Goal: Task Accomplishment & Management: Complete application form

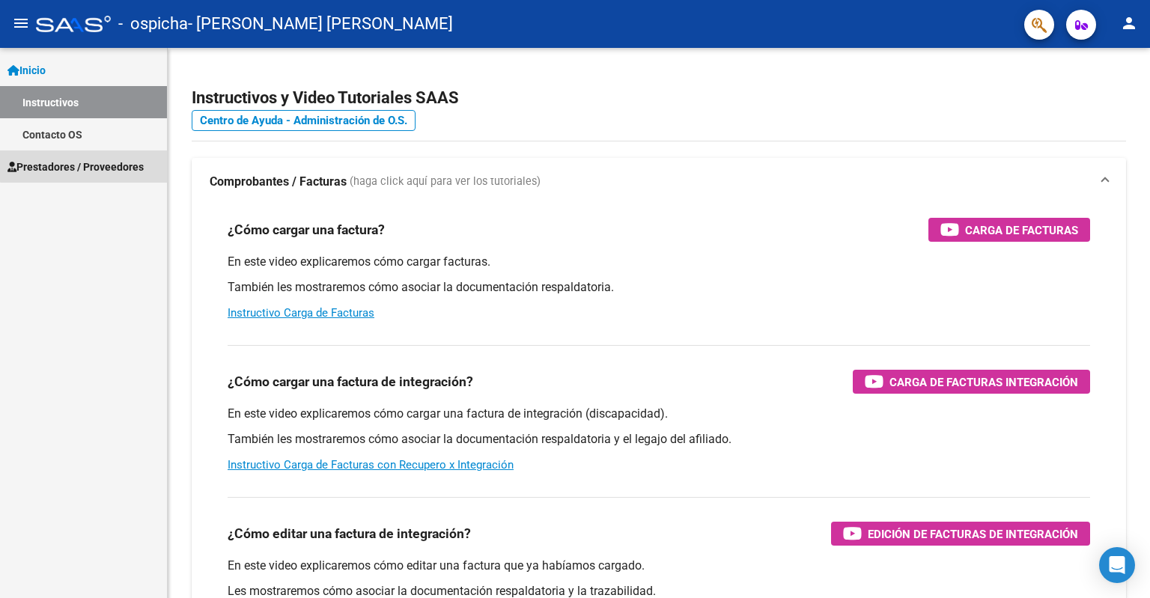
click at [108, 164] on span "Prestadores / Proveedores" at bounding box center [75, 167] width 136 height 16
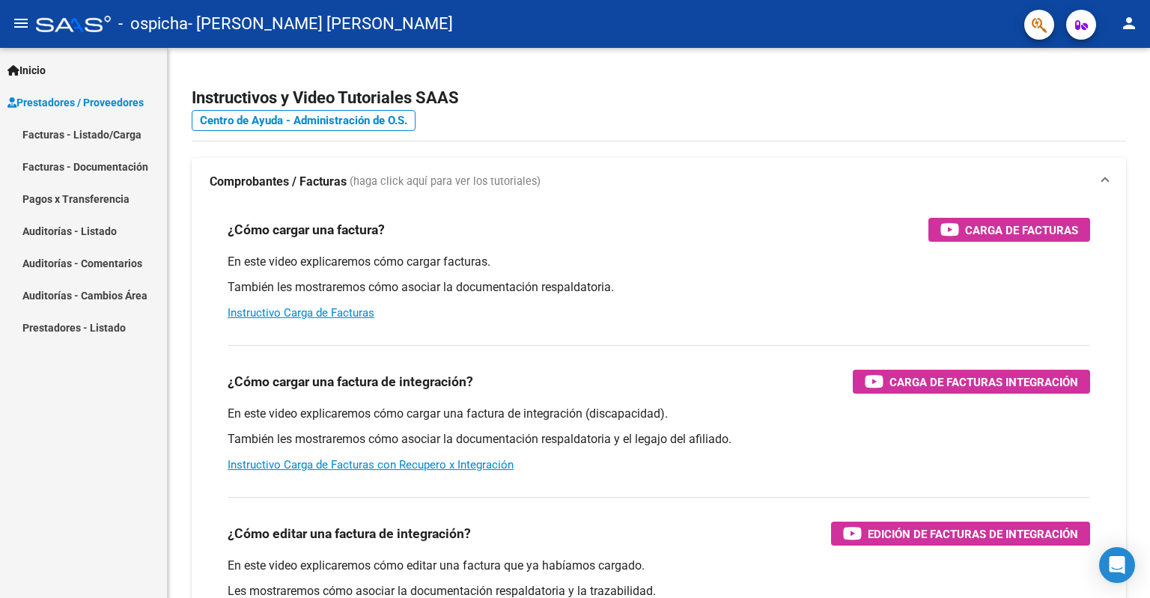
click at [120, 134] on link "Facturas - Listado/Carga" at bounding box center [83, 134] width 167 height 32
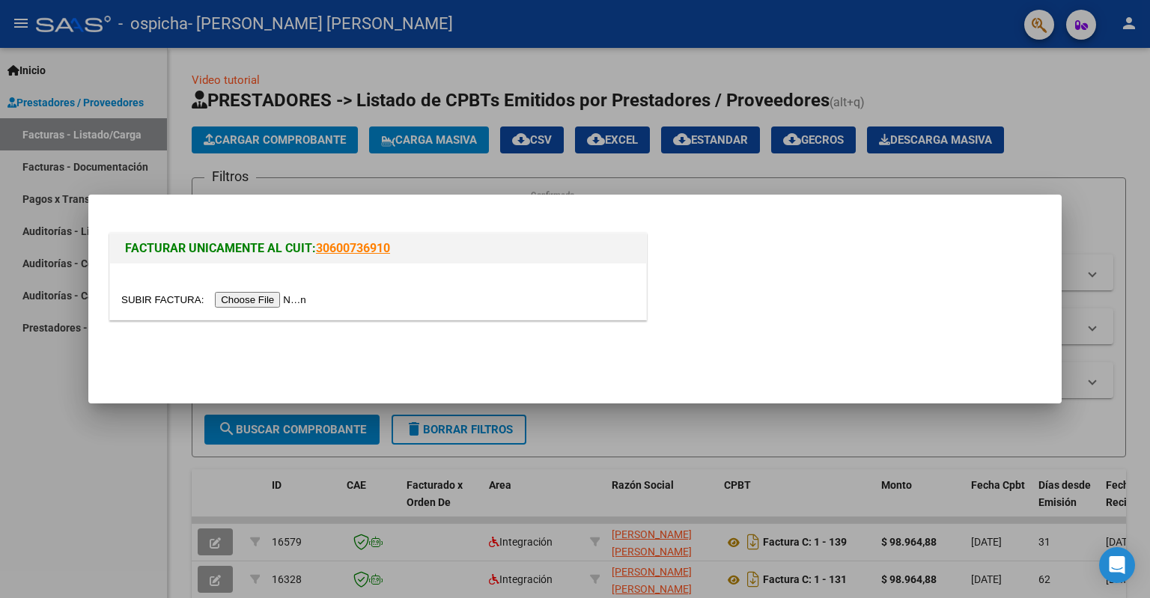
click at [297, 302] on input "file" at bounding box center [215, 300] width 189 height 16
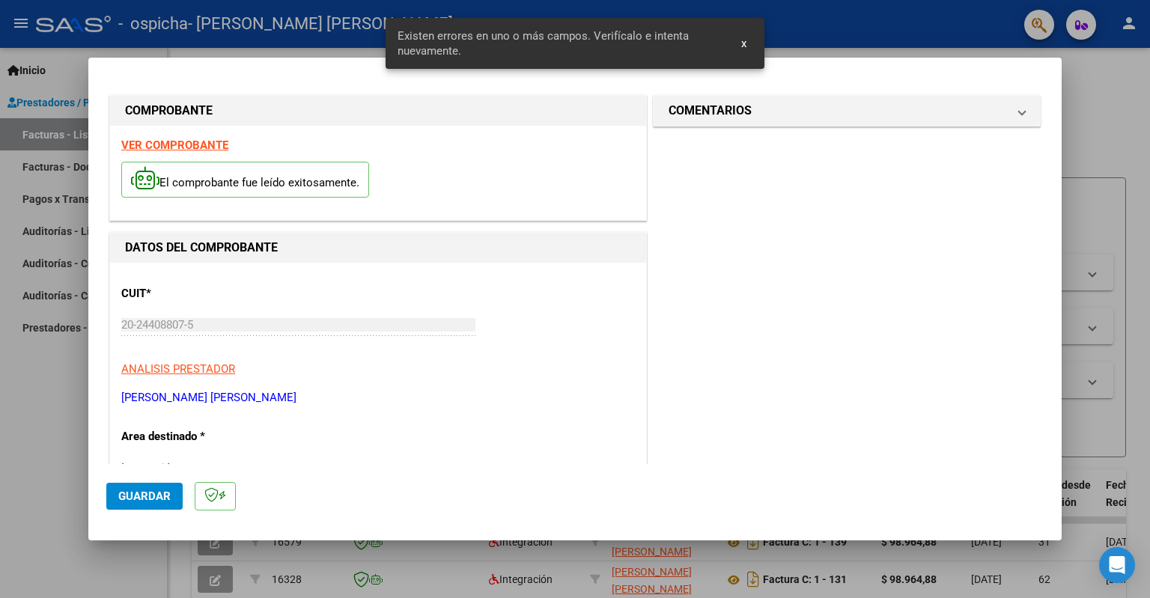
scroll to position [297, 0]
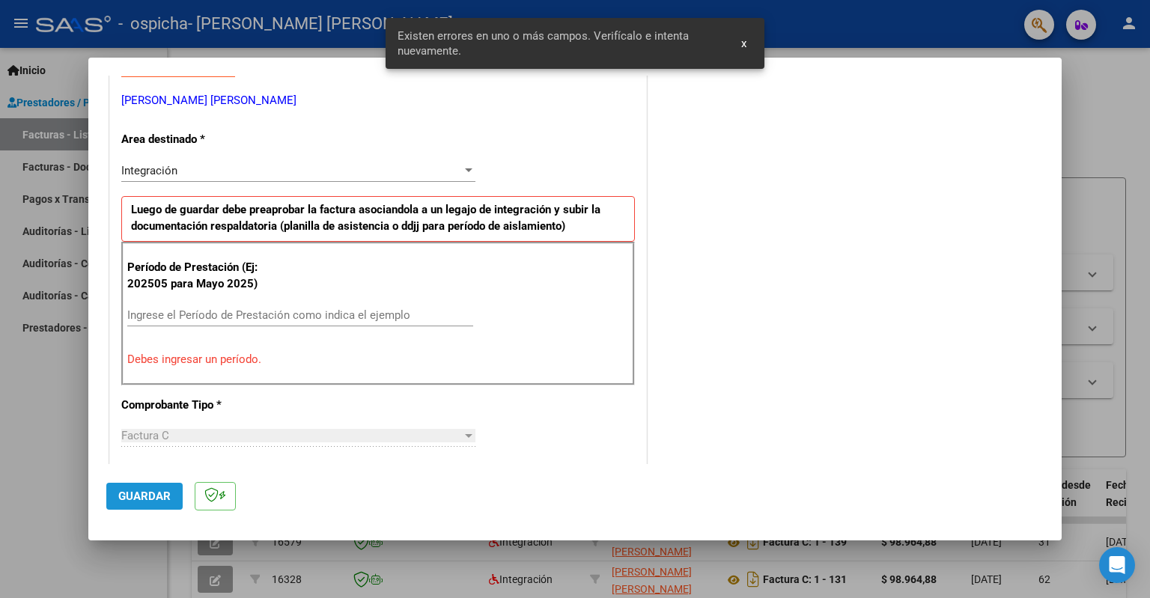
click at [153, 499] on span "Guardar" at bounding box center [144, 496] width 52 height 13
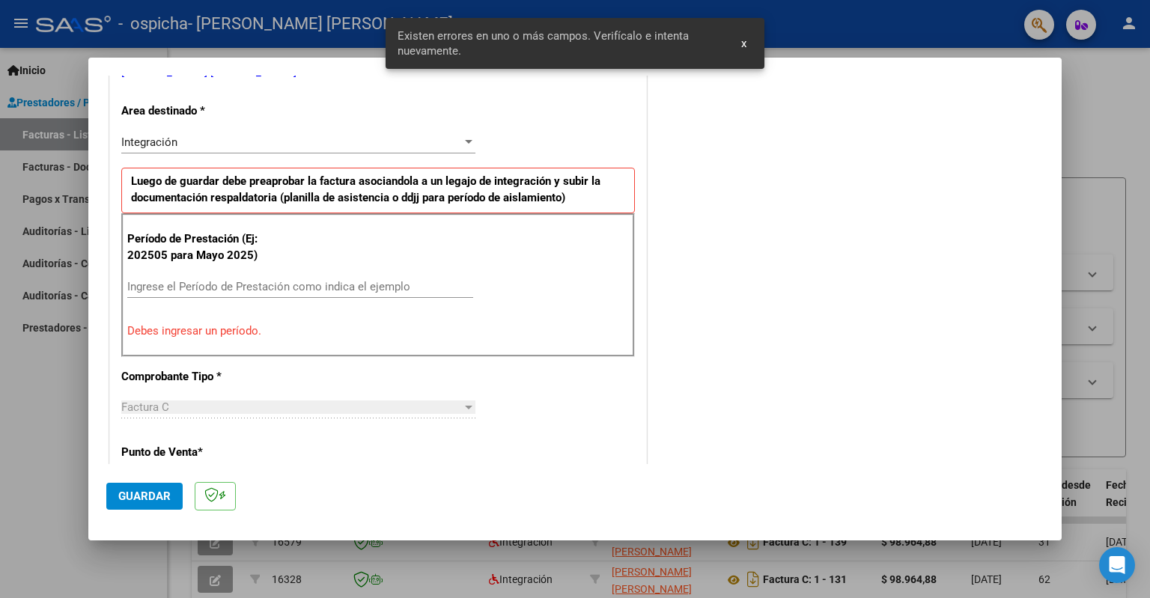
click at [290, 293] on div "Ingrese el Período de Prestación como indica el ejemplo" at bounding box center [300, 287] width 346 height 22
click at [290, 286] on input "Ingrese el Período de Prestación como indica el ejemplo" at bounding box center [300, 286] width 346 height 13
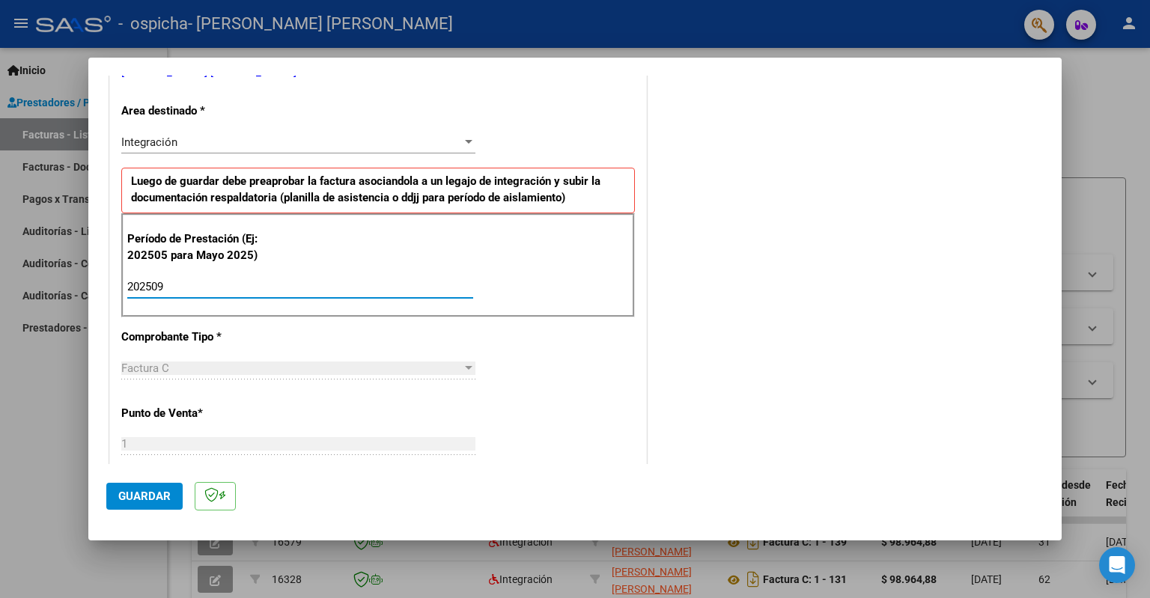
type input "202509"
click at [153, 490] on span "Guardar" at bounding box center [144, 496] width 52 height 13
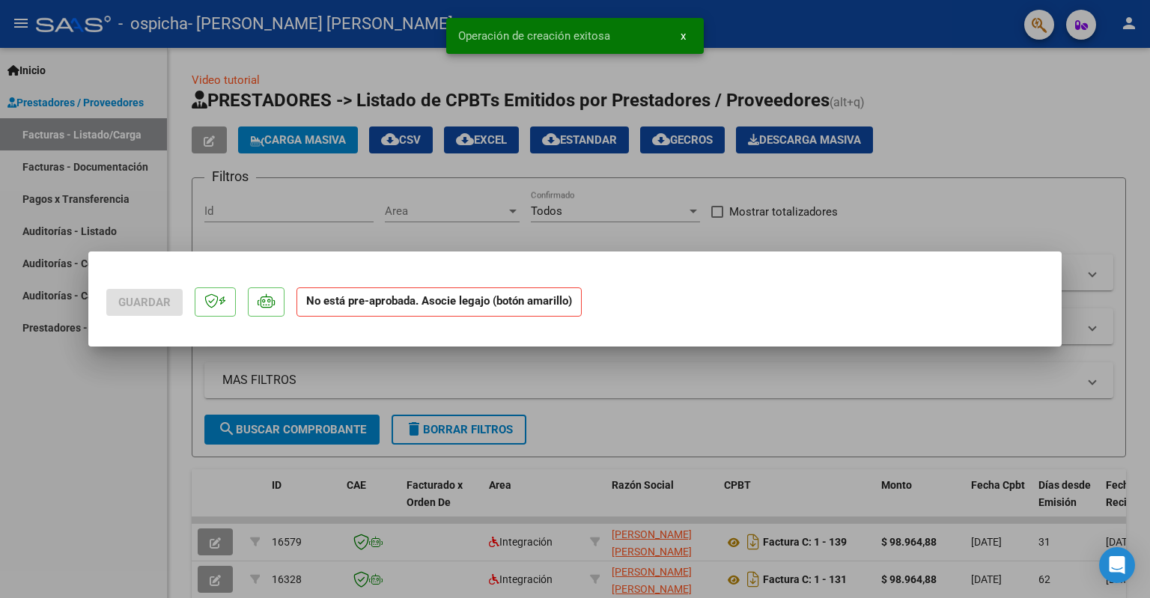
scroll to position [0, 0]
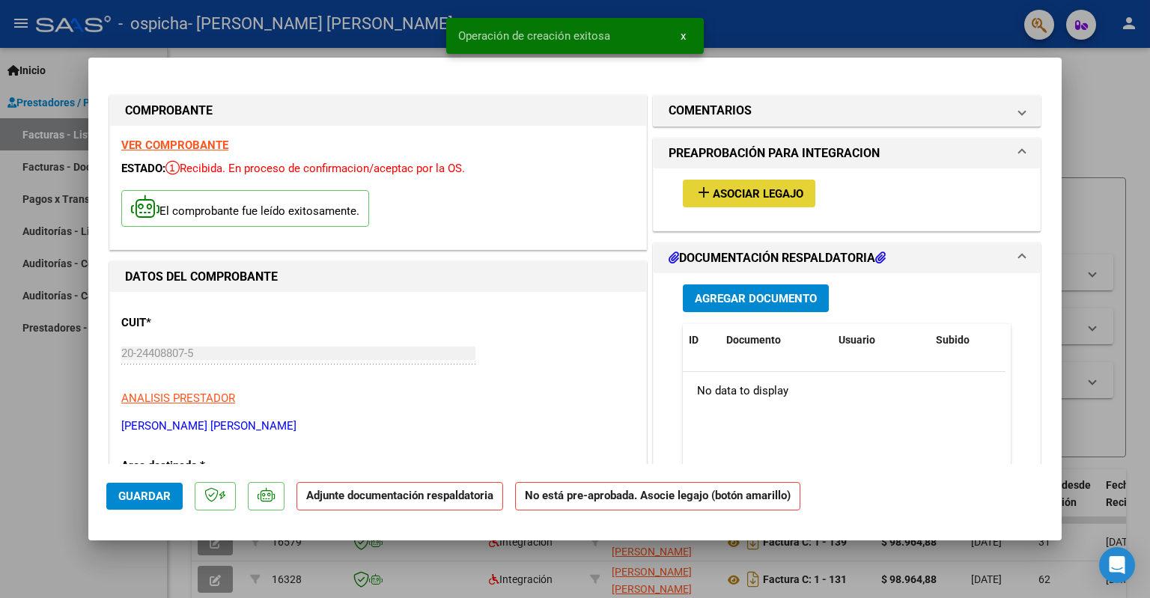
click at [763, 196] on span "Asociar Legajo" at bounding box center [758, 193] width 91 height 13
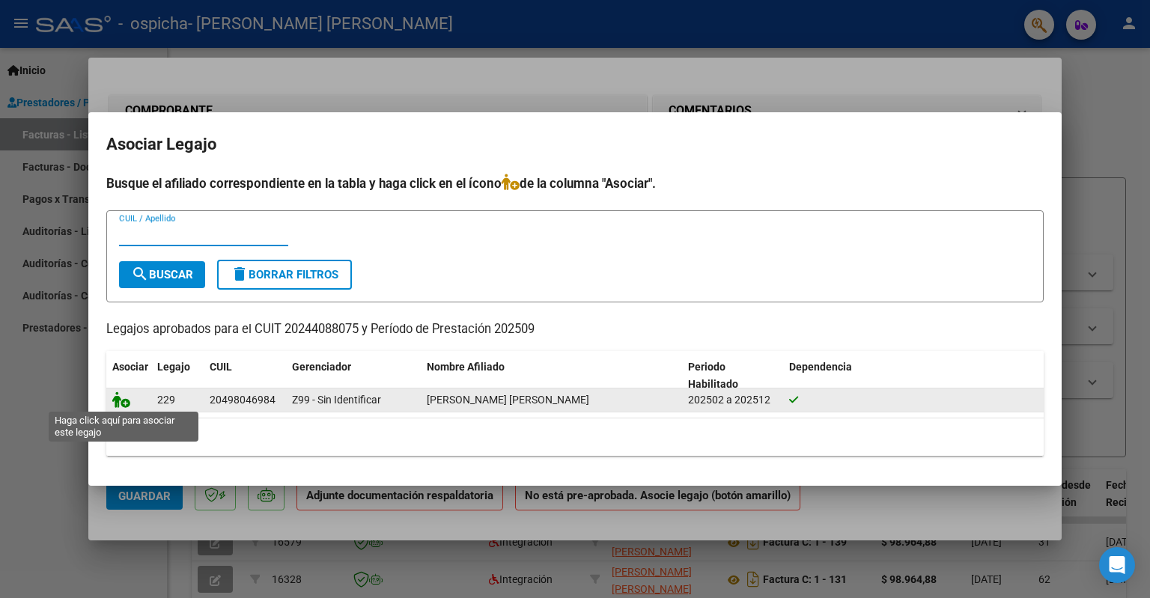
click at [121, 401] on icon at bounding box center [121, 400] width 18 height 16
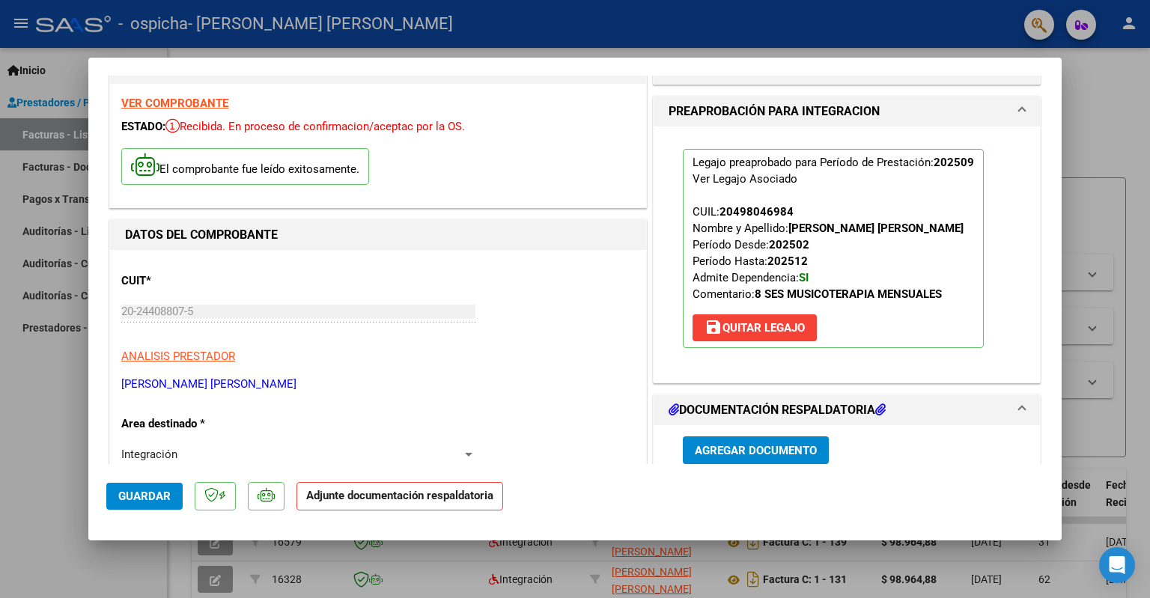
scroll to position [75, 0]
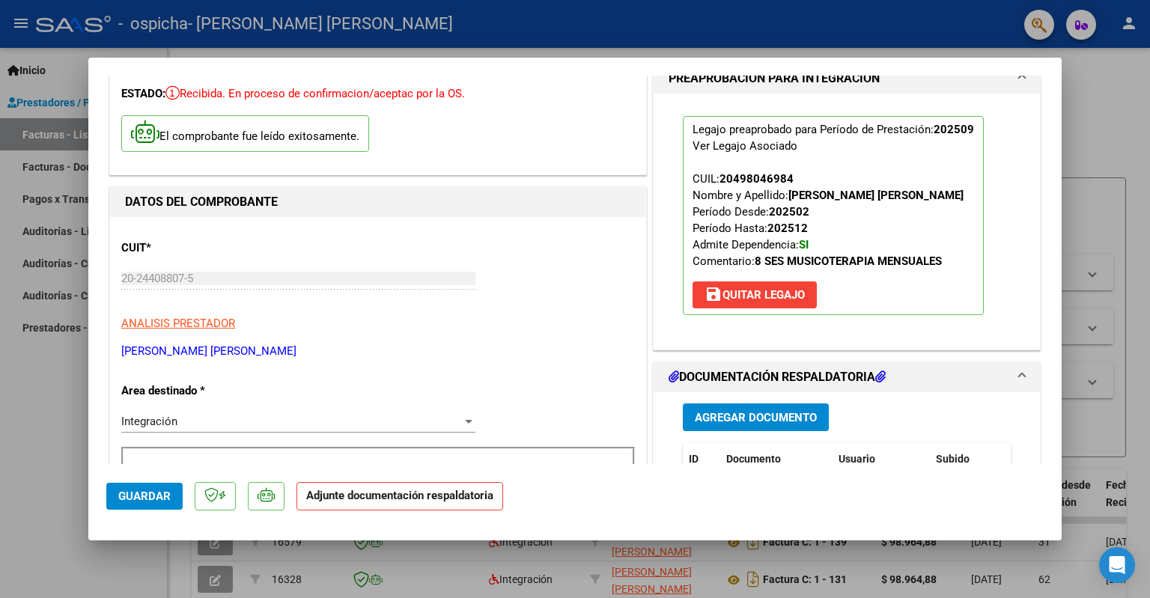
click at [750, 377] on h1 "DOCUMENTACIÓN RESPALDATORIA" at bounding box center [777, 377] width 217 height 18
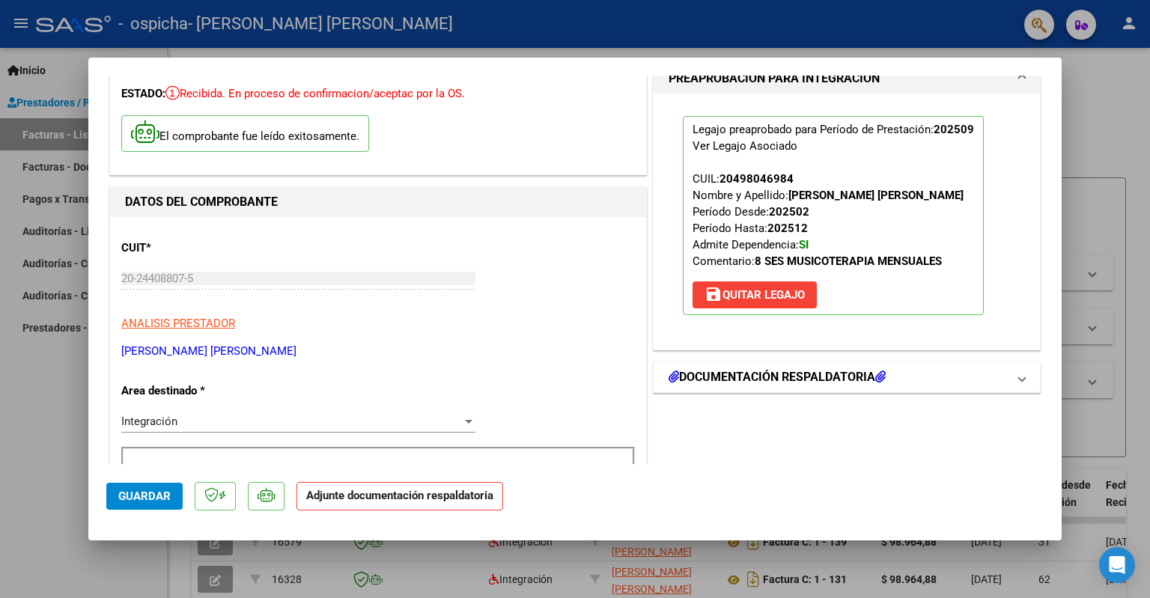
click at [744, 374] on h1 "DOCUMENTACIÓN RESPALDATORIA" at bounding box center [777, 377] width 217 height 18
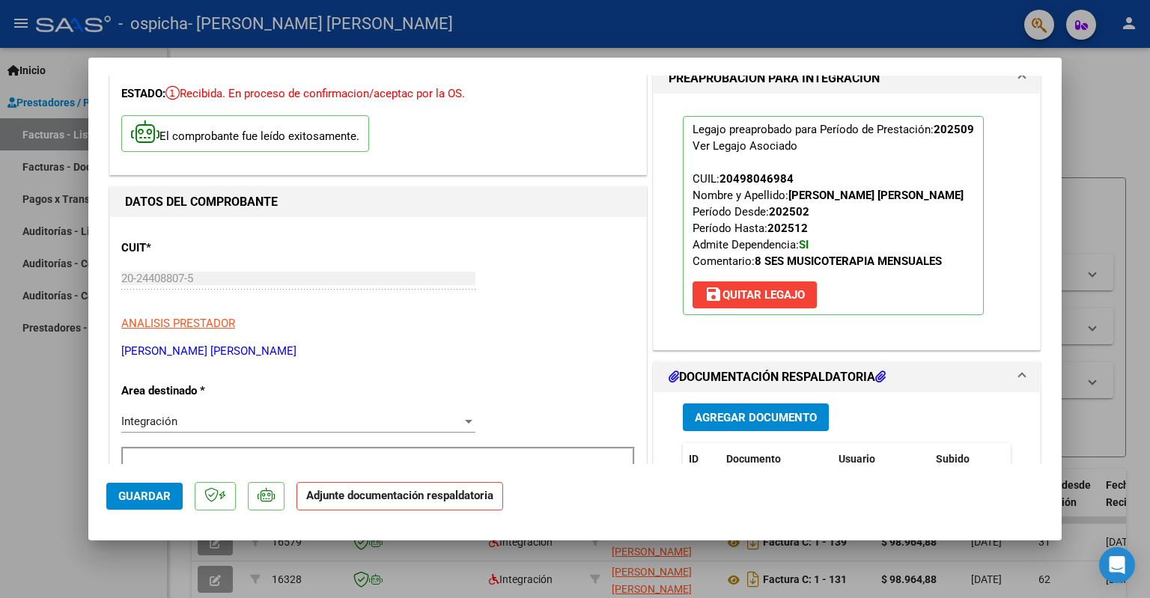
click at [735, 414] on span "Agregar Documento" at bounding box center [756, 417] width 122 height 13
click at [740, 421] on span "Agregar Documento" at bounding box center [756, 417] width 122 height 13
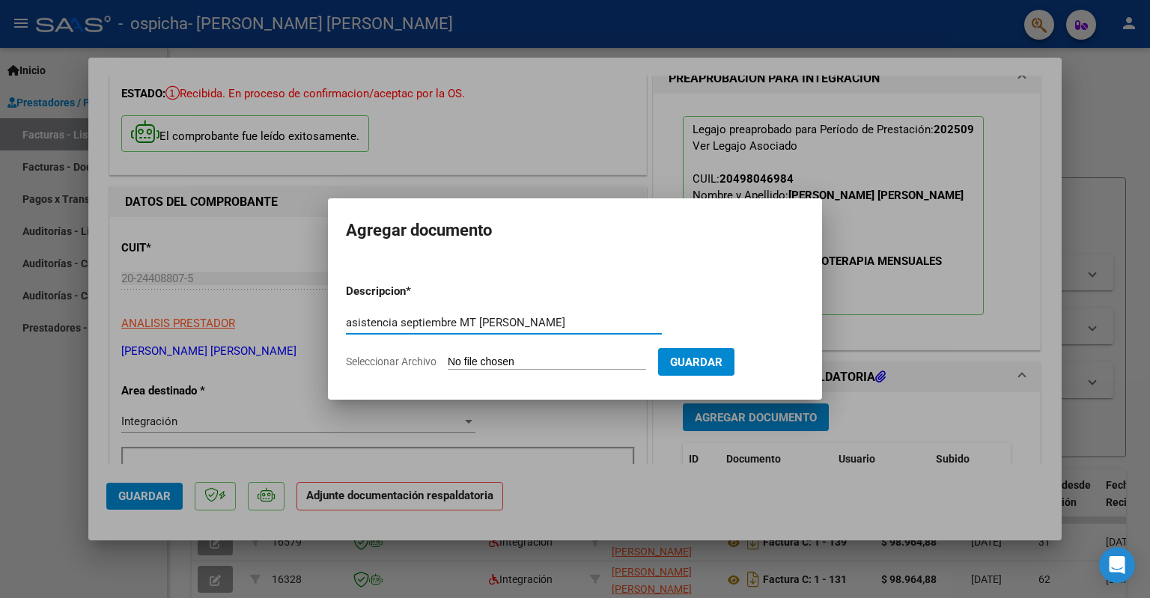
type input "asistencia septiembre MT [PERSON_NAME]"
click at [399, 362] on span "Seleccionar Archivo" at bounding box center [391, 362] width 91 height 12
click at [448, 362] on input "Seleccionar Archivo" at bounding box center [547, 363] width 198 height 14
type input "C:\fakepath\Asistencia 2025 MT [PERSON_NAME].pdf"
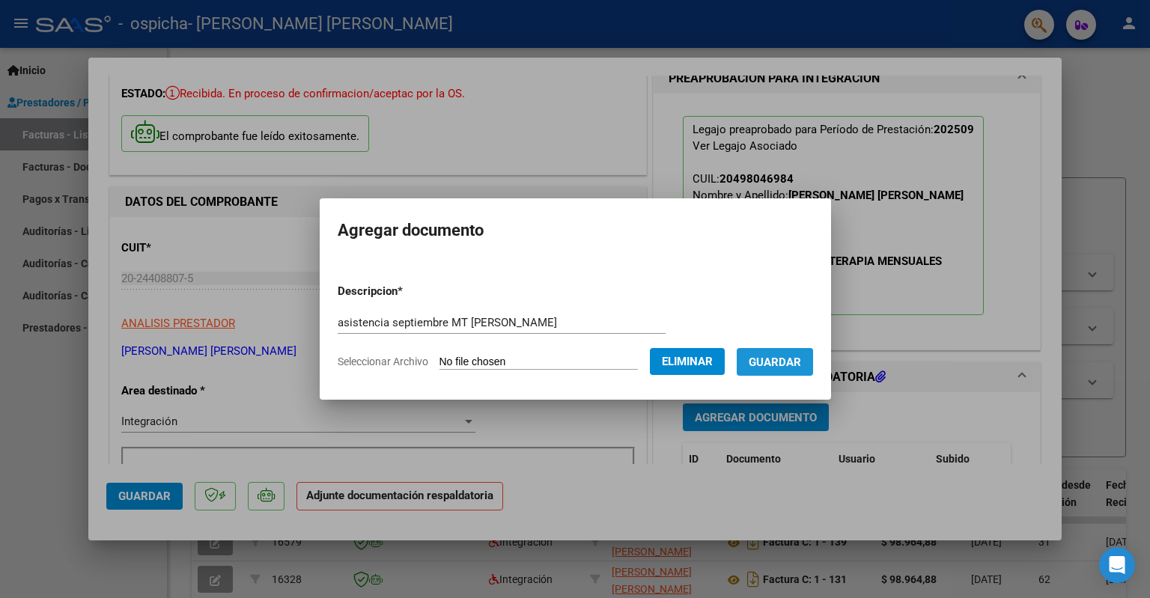
click at [790, 370] on button "Guardar" at bounding box center [775, 362] width 76 height 28
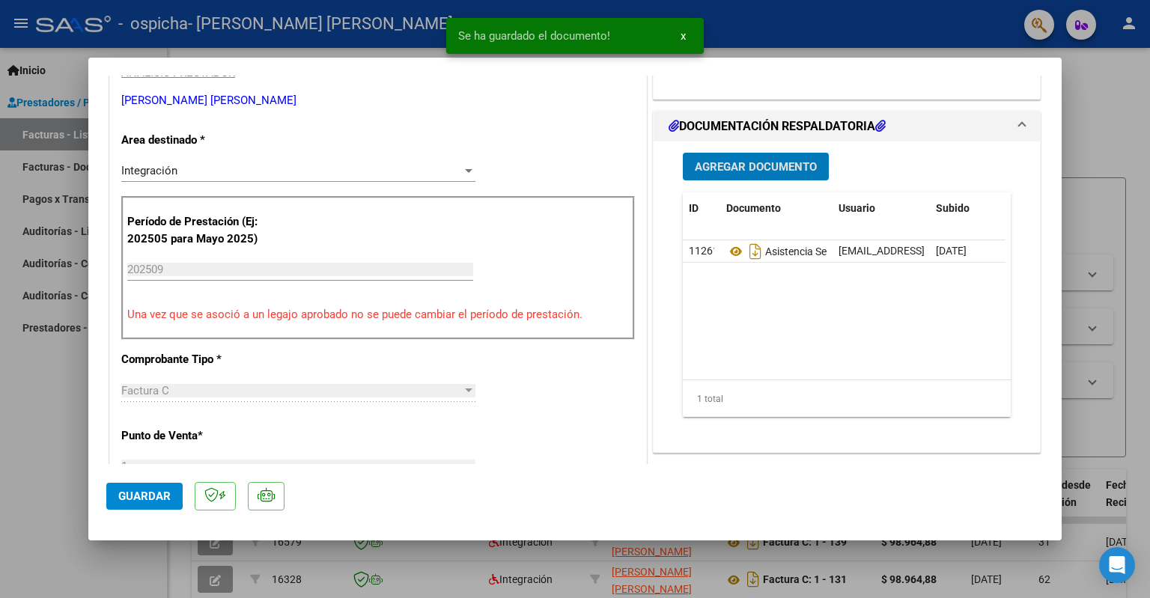
scroll to position [374, 0]
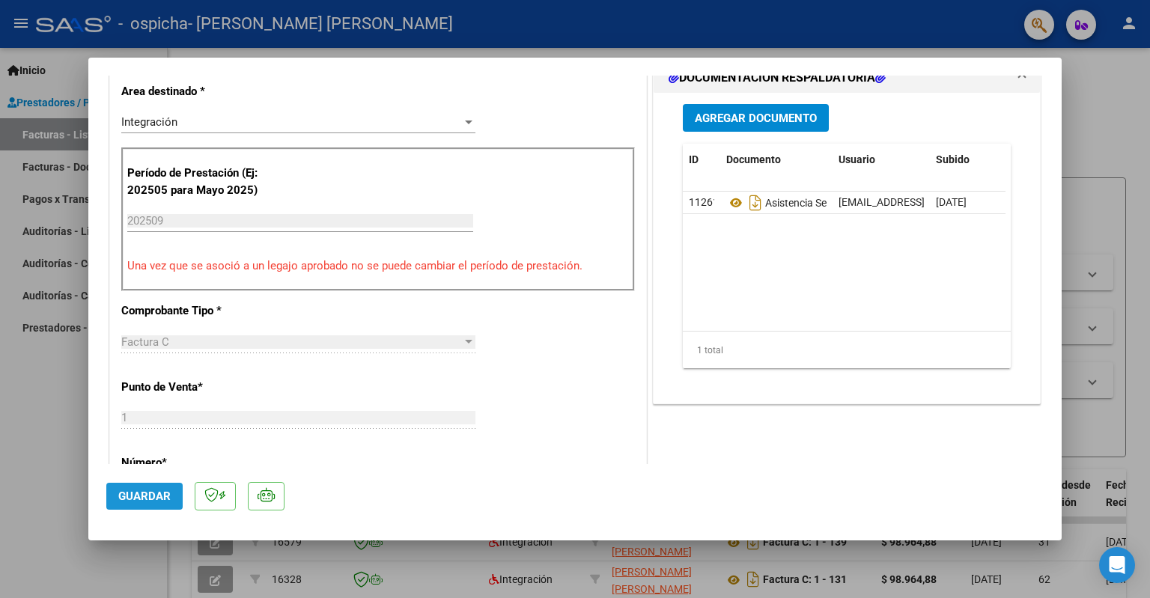
click at [158, 499] on span "Guardar" at bounding box center [144, 496] width 52 height 13
